Goal: Subscribe to service/newsletter

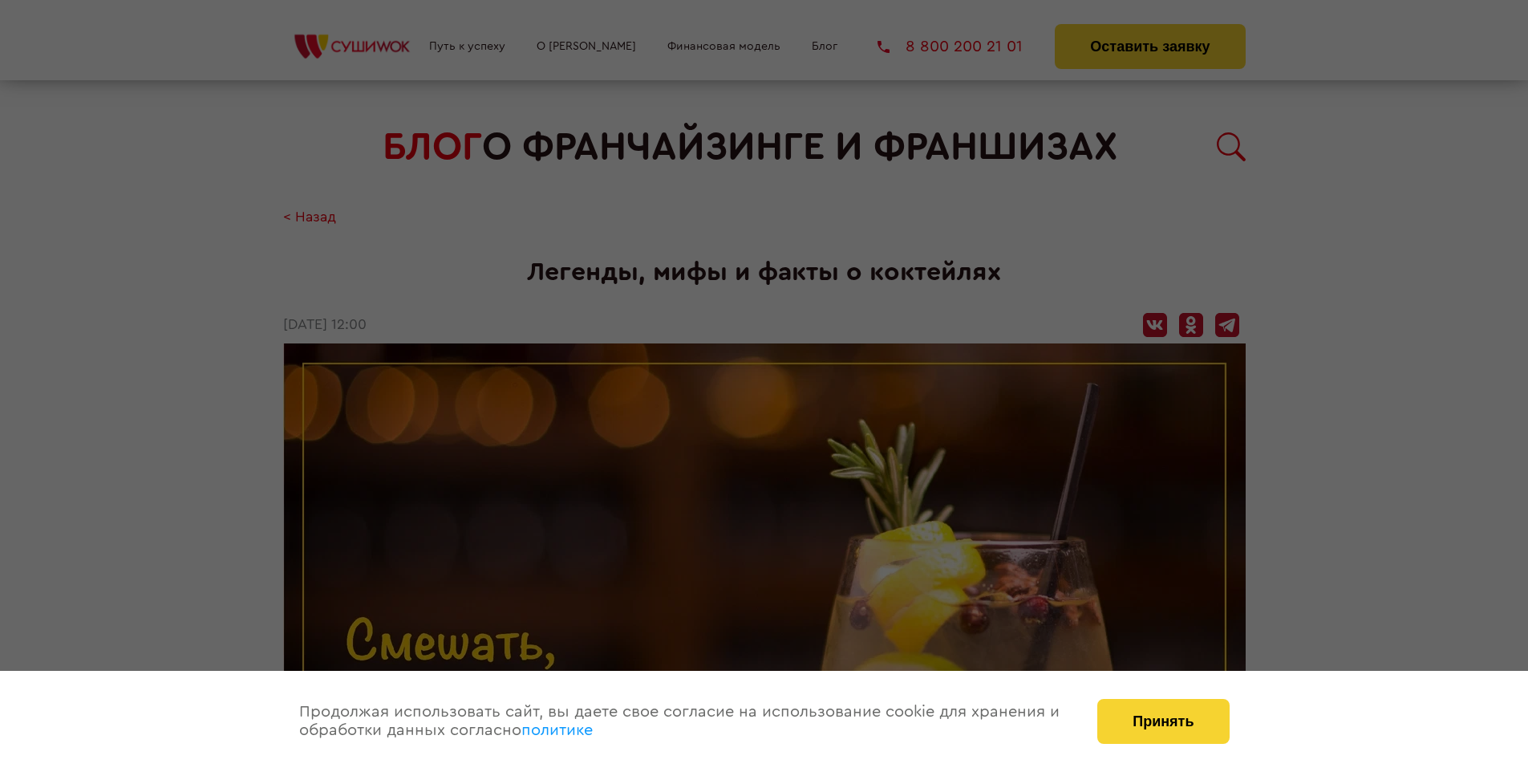
scroll to position [2194, 0]
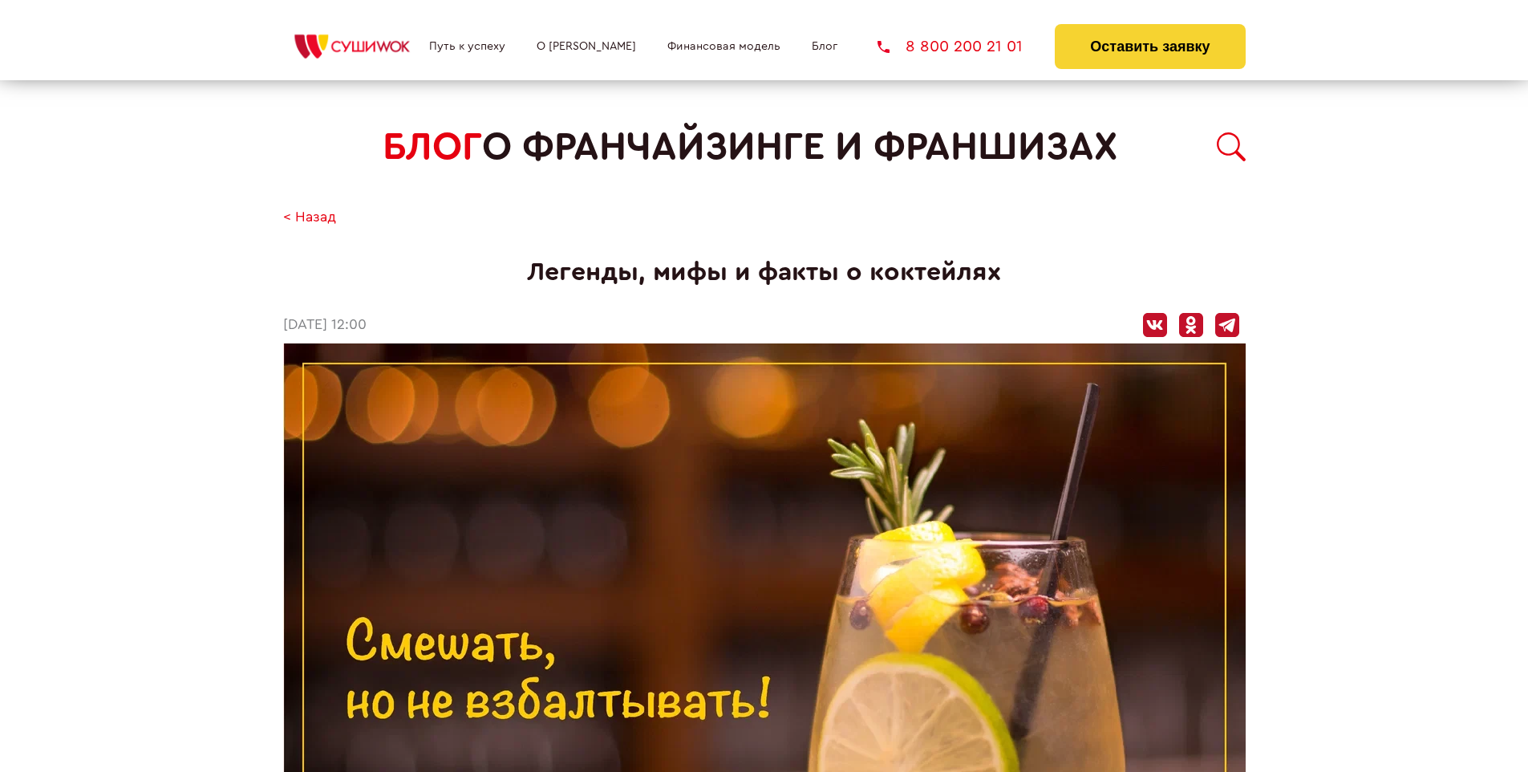
scroll to position [2194, 0]
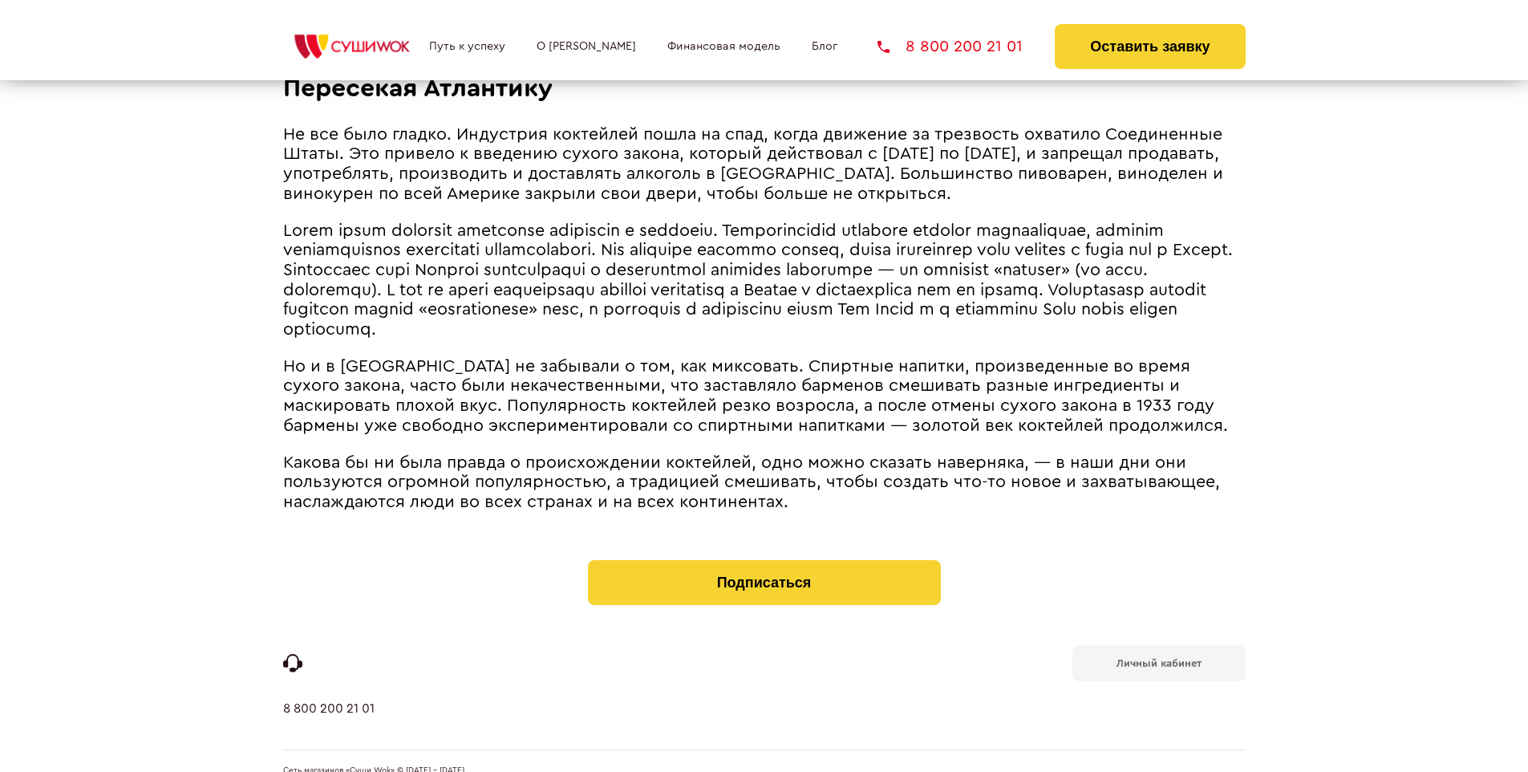
click at [1158, 658] on b "Личный кабинет" at bounding box center [1158, 663] width 85 height 10
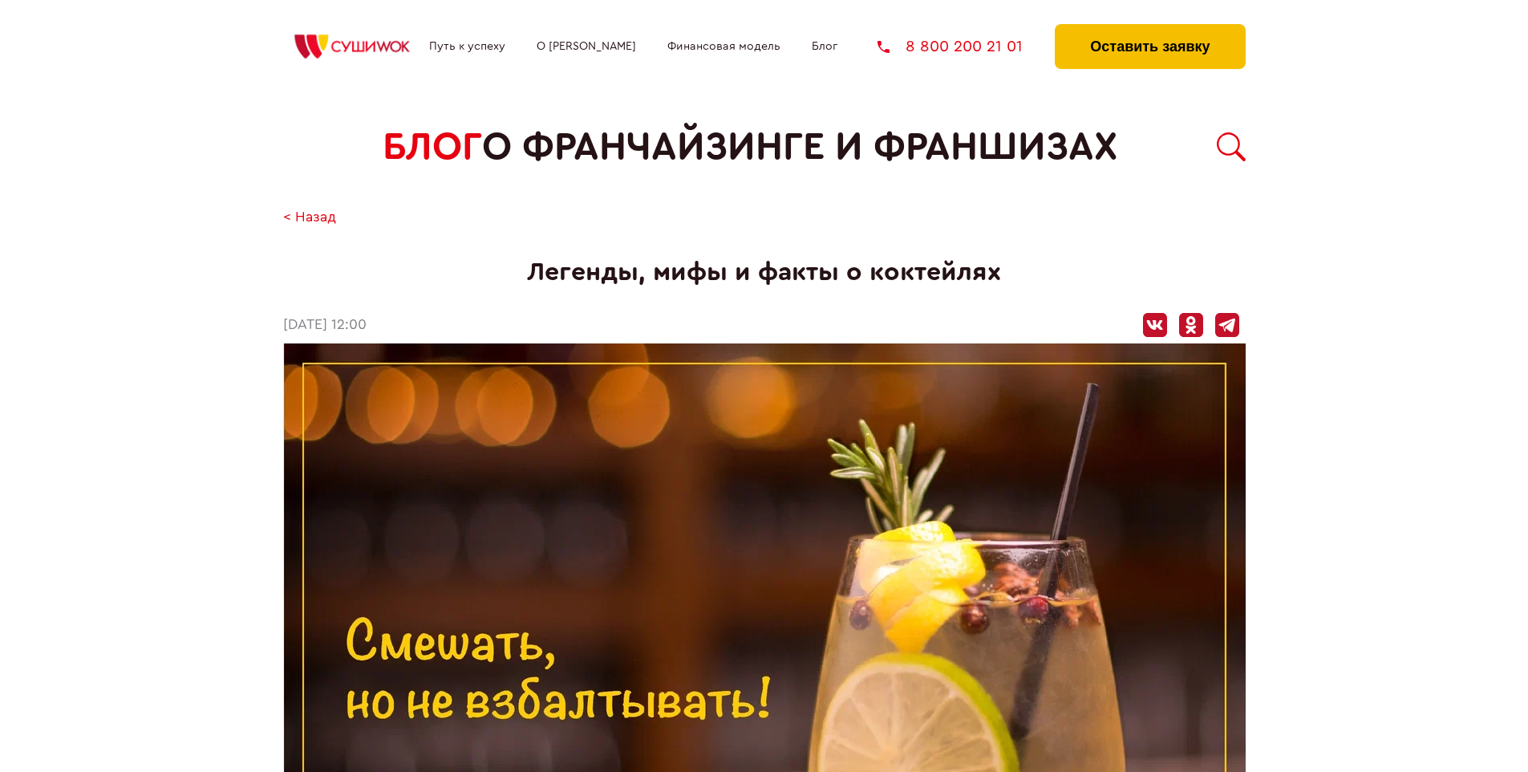
click at [1149, 28] on button "Оставить заявку" at bounding box center [1150, 46] width 190 height 45
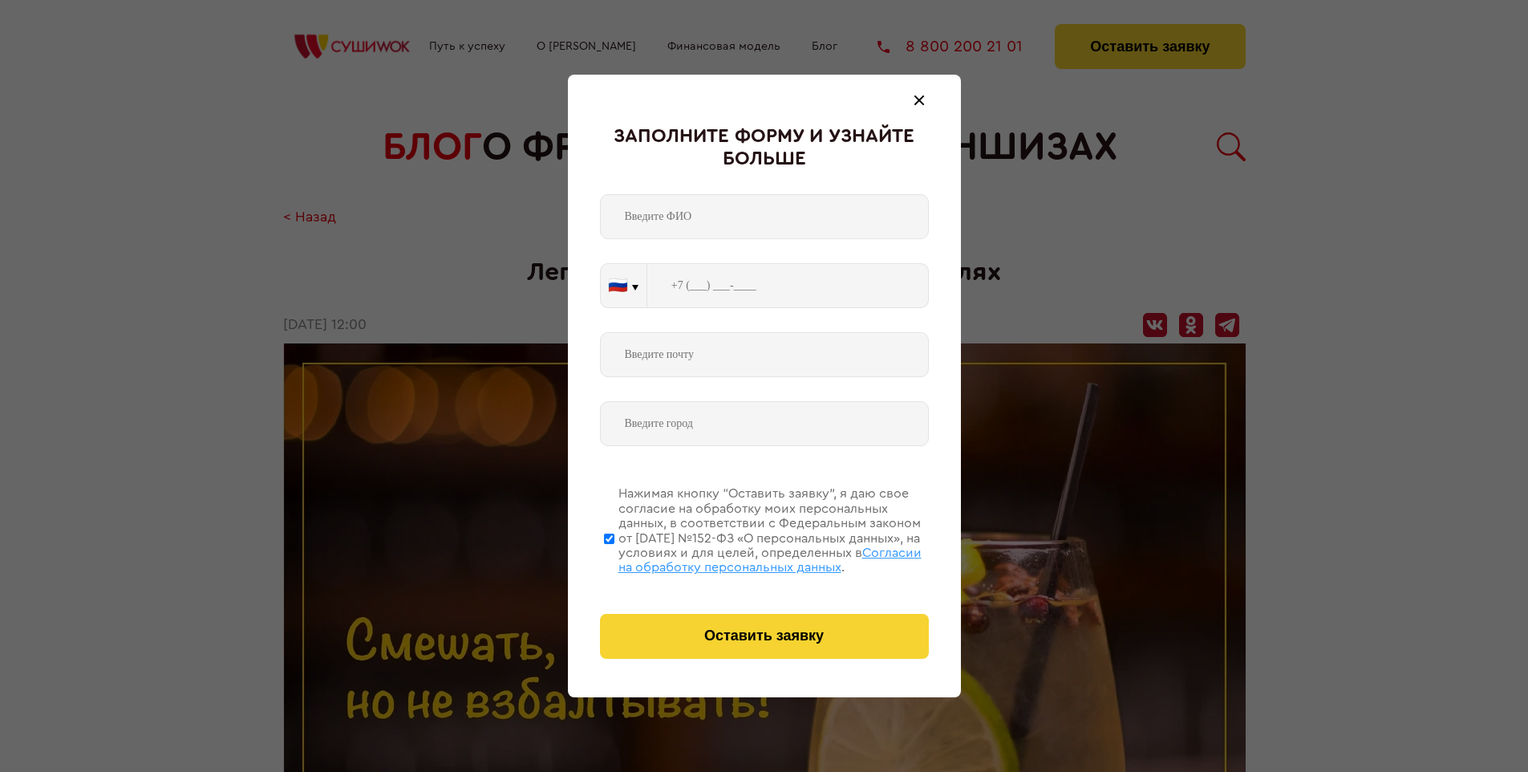
click at [743, 557] on span "Согласии на обработку персональных данных" at bounding box center [769, 559] width 303 height 27
click at [614, 557] on input "Нажимая кнопку “Оставить заявку”, я даю свое согласие на обработку моих персона…" at bounding box center [609, 538] width 10 height 128
checkbox input "false"
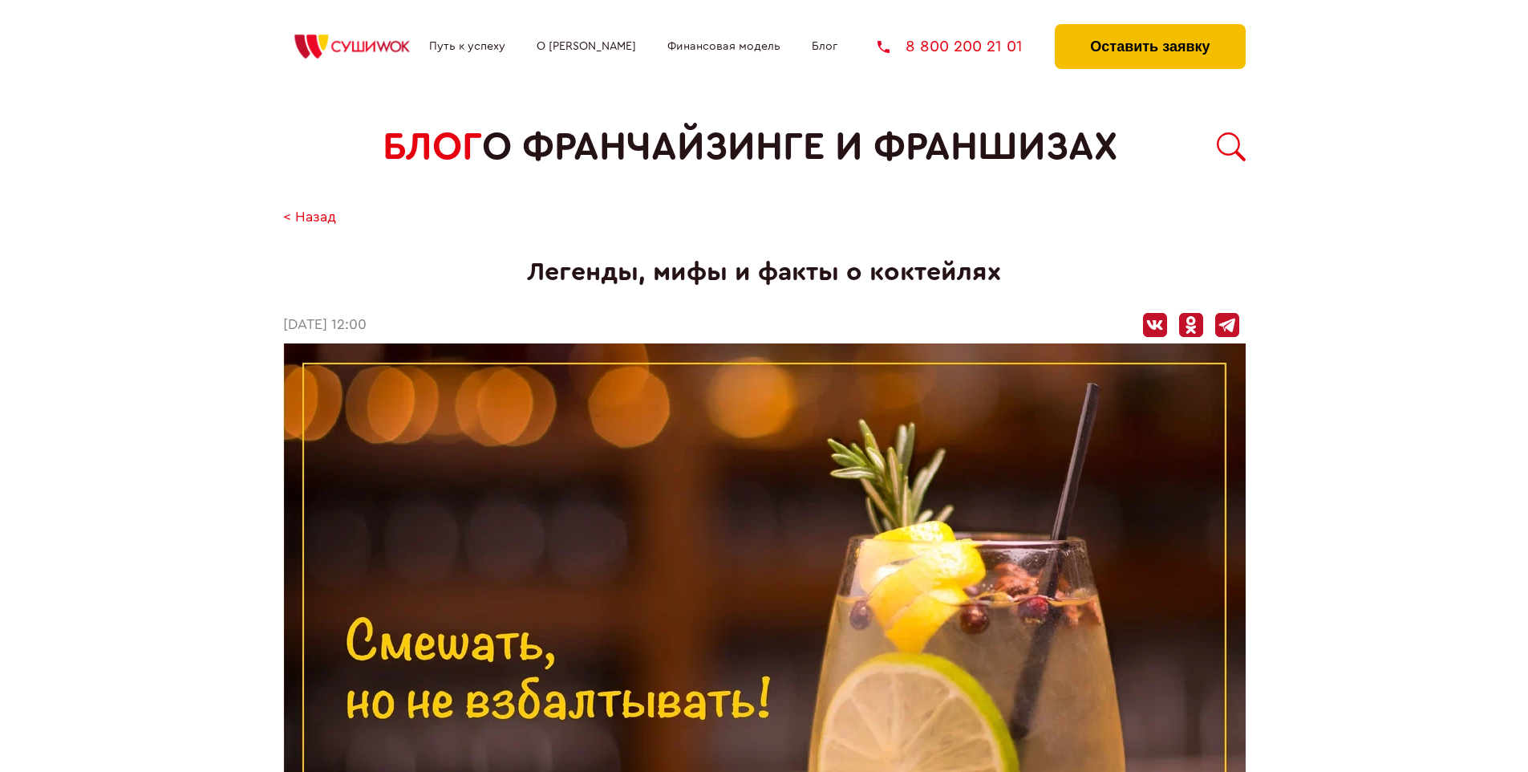
click at [1149, 28] on button "Оставить заявку" at bounding box center [1150, 46] width 190 height 45
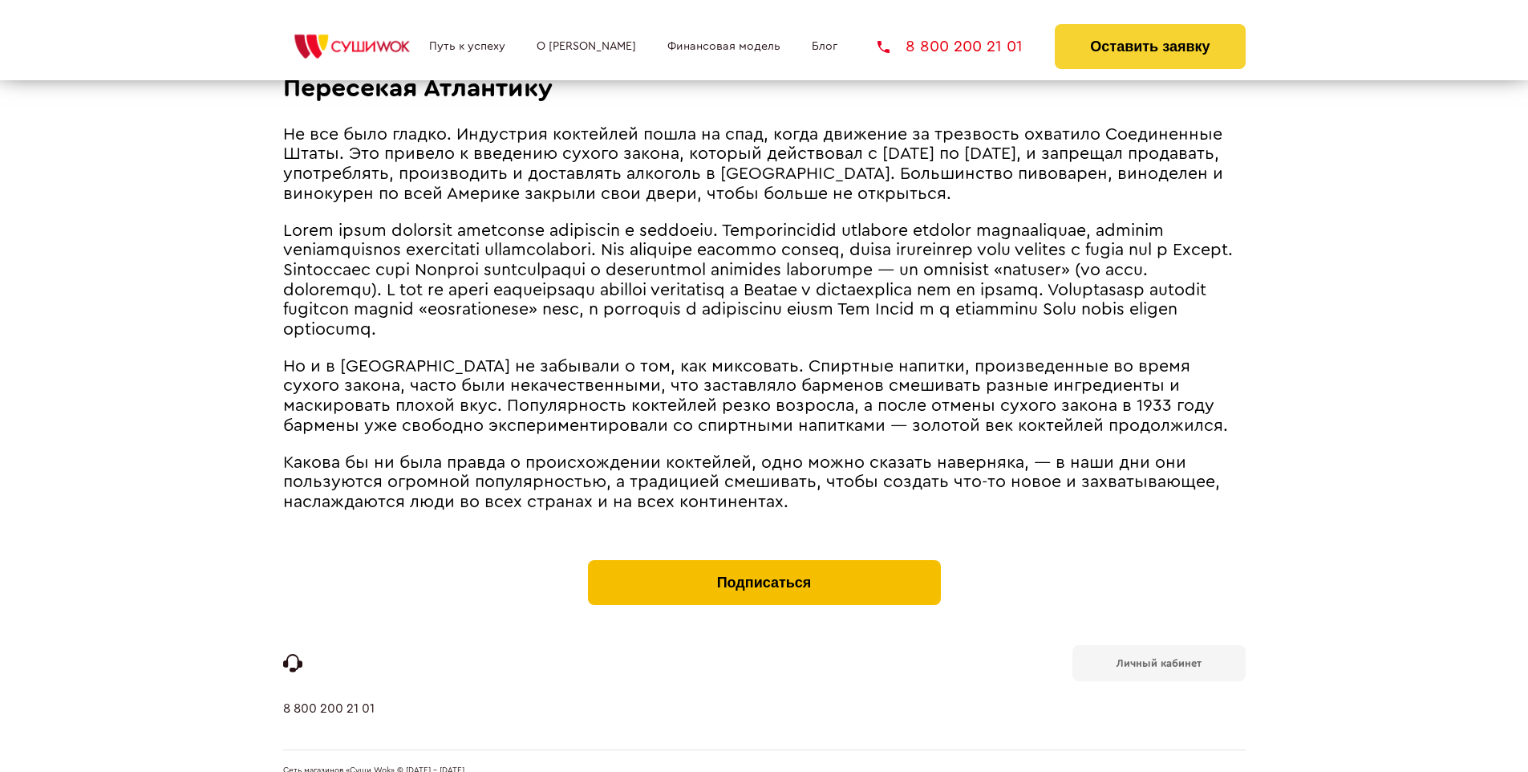
click at [764, 560] on button "Подписаться" at bounding box center [764, 582] width 353 height 45
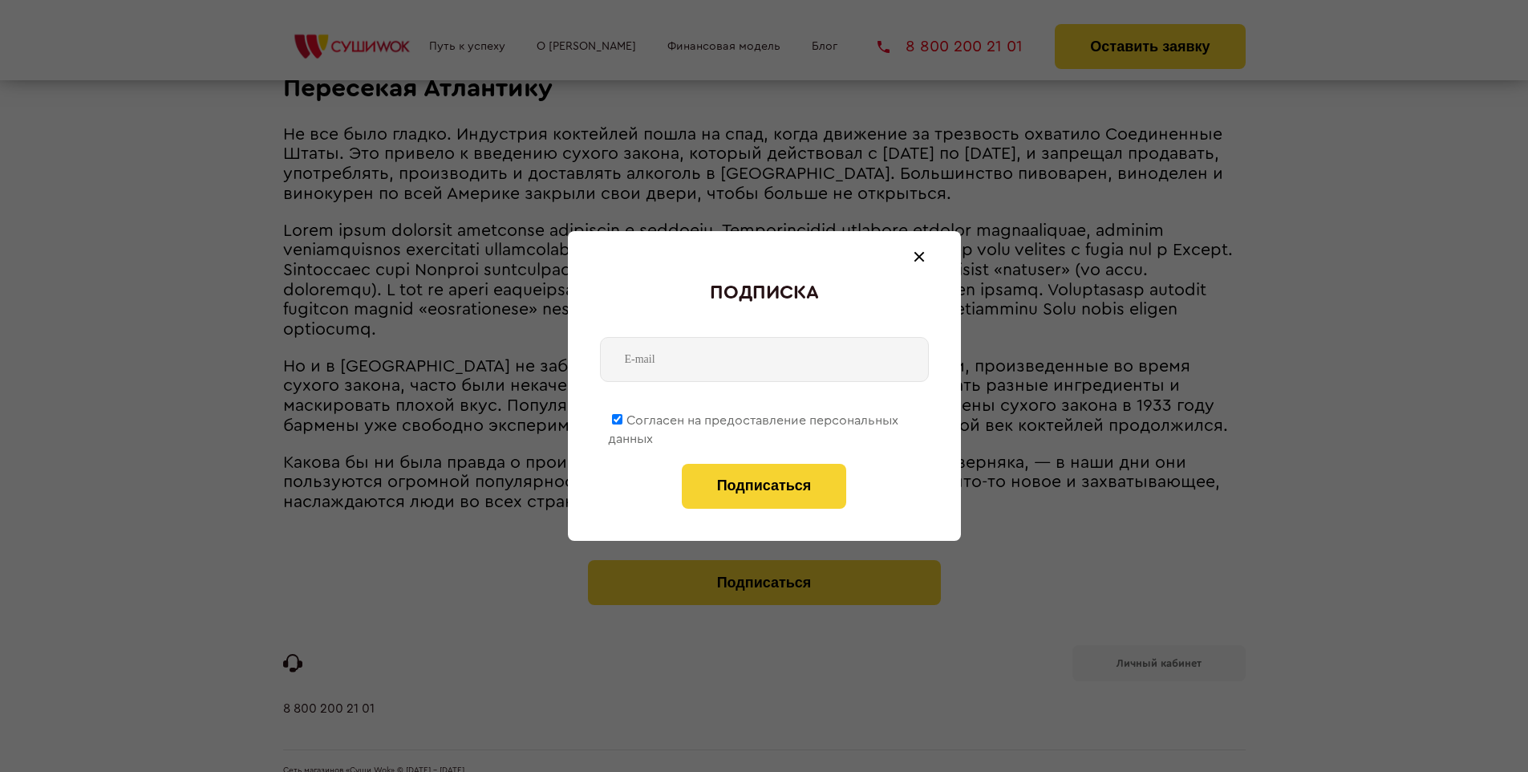
click at [754, 417] on span "Согласен на предоставление персональных данных" at bounding box center [753, 429] width 290 height 31
click at [622, 417] on input "Согласен на предоставление персональных данных" at bounding box center [617, 419] width 10 height 10
checkbox input "false"
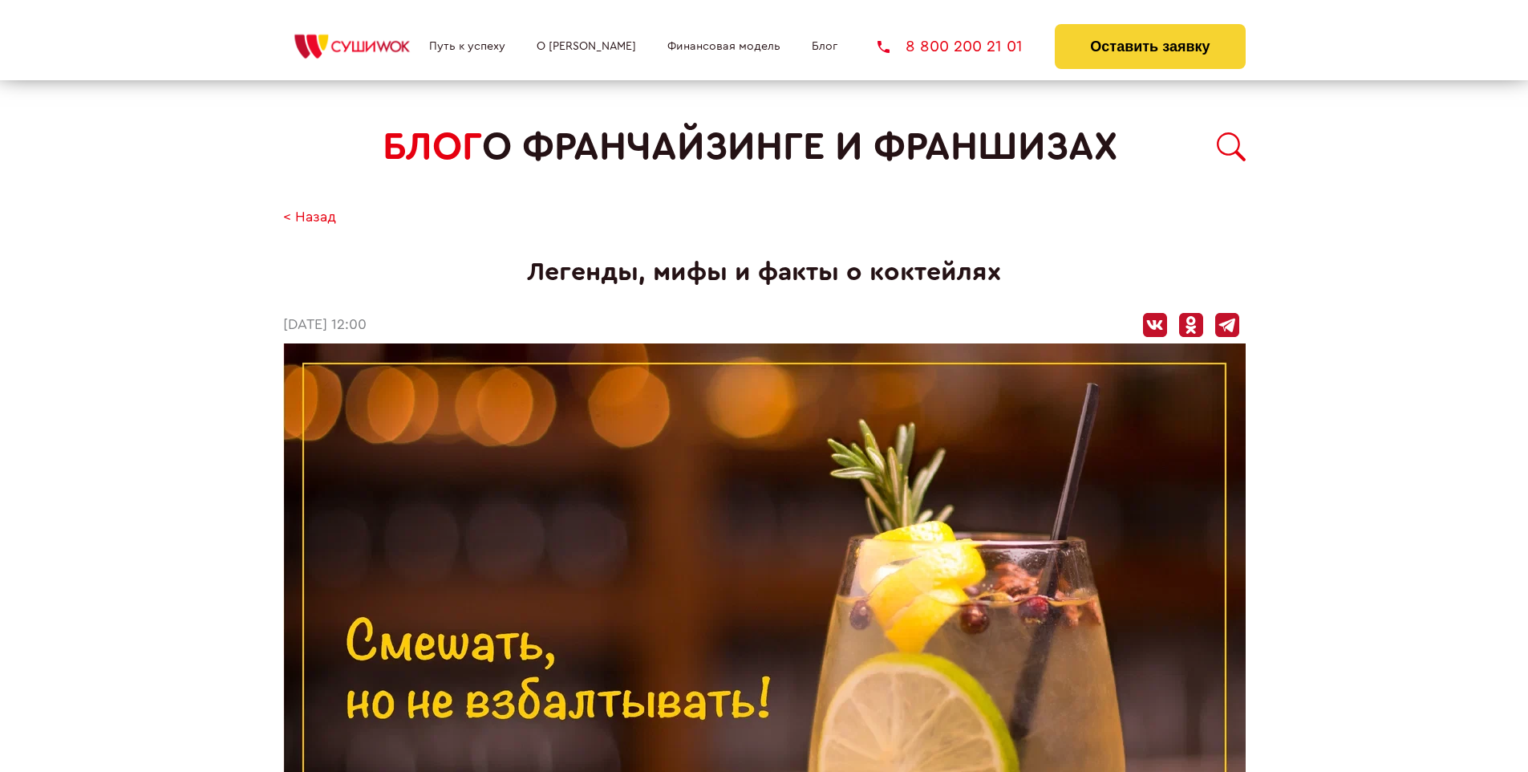
scroll to position [2194, 0]
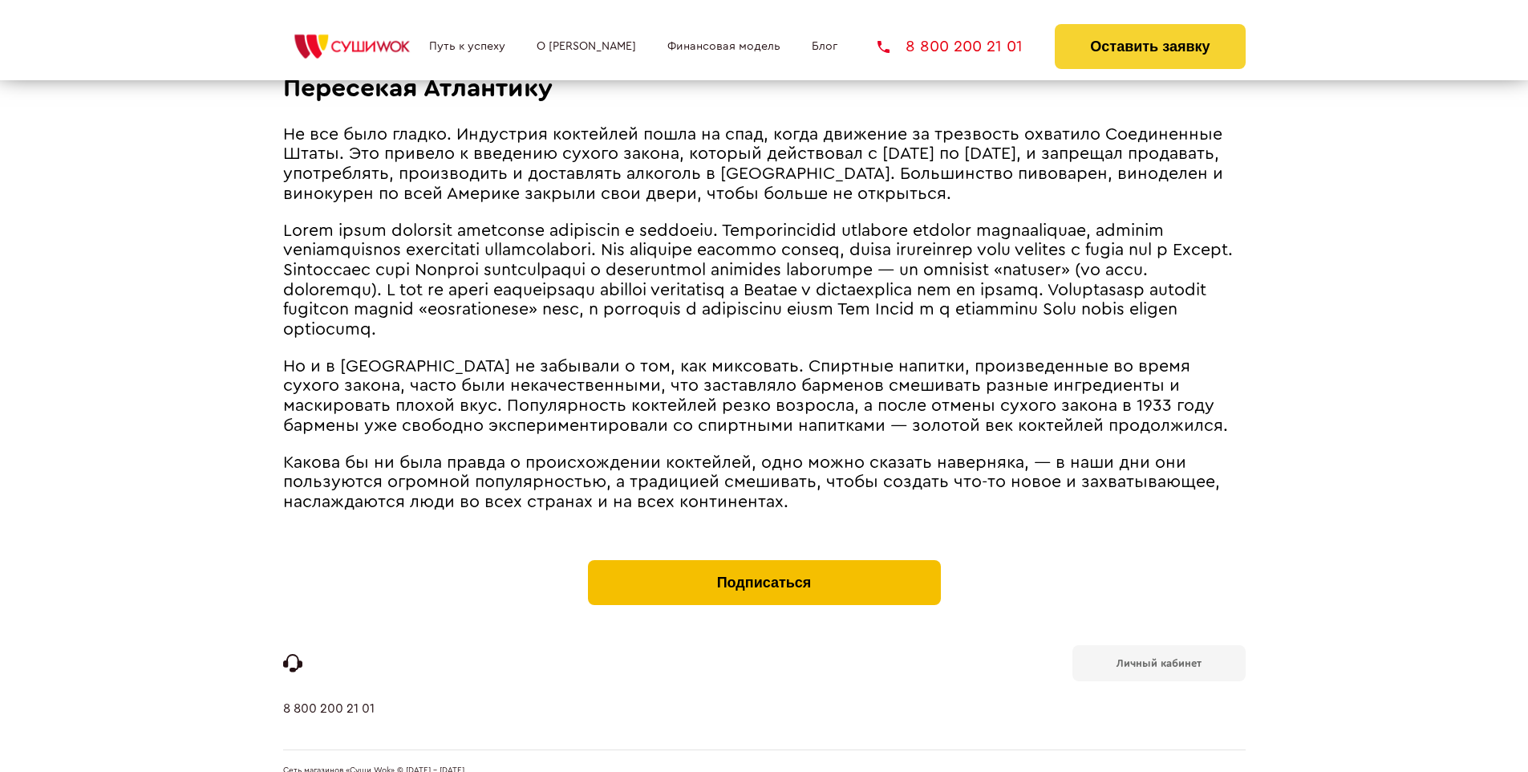
click at [764, 560] on button "Подписаться" at bounding box center [764, 582] width 353 height 45
